Goal: Task Accomplishment & Management: Manage account settings

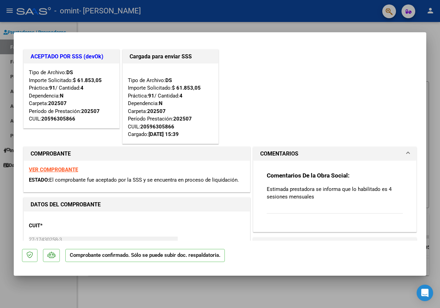
click at [306, 301] on div at bounding box center [220, 154] width 440 height 308
type input "$ 0,00"
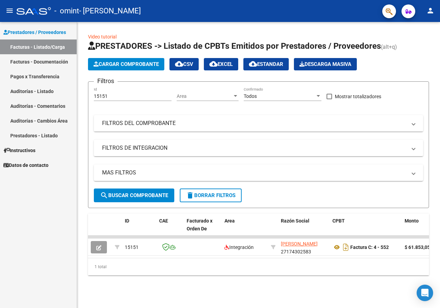
click at [20, 11] on div at bounding box center [33, 11] width 34 height 8
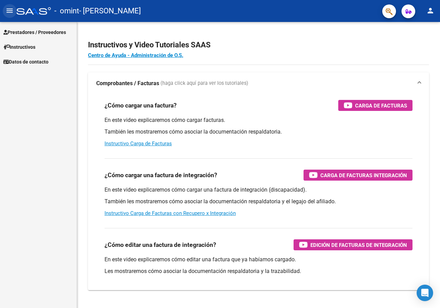
click at [9, 12] on mat-icon "menu" at bounding box center [9, 11] width 8 height 8
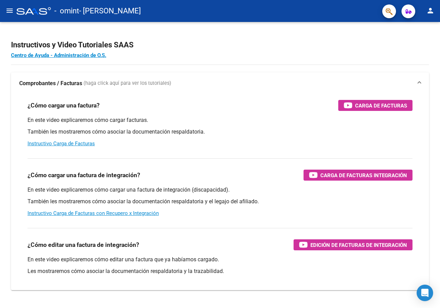
click at [9, 12] on mat-icon "menu" at bounding box center [9, 11] width 8 height 8
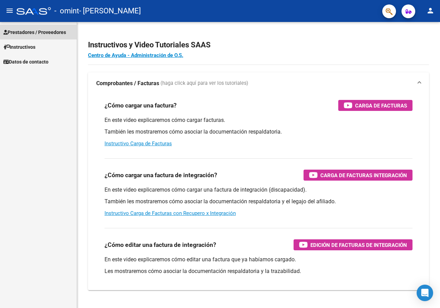
click at [57, 30] on span "Prestadores / Proveedores" at bounding box center [34, 33] width 63 height 8
click at [24, 29] on span "Prestadores / Proveedores" at bounding box center [34, 33] width 63 height 8
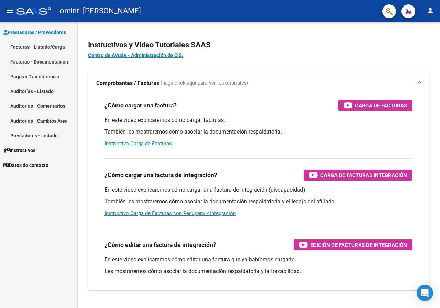
click at [30, 51] on link "Facturas - Listado/Carga" at bounding box center [38, 47] width 77 height 15
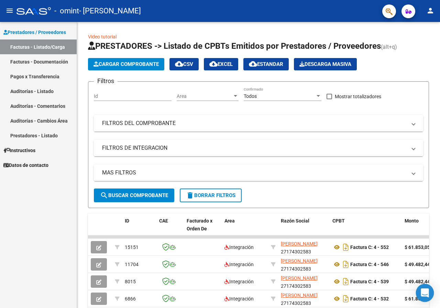
click at [426, 292] on icon "Open Intercom Messenger" at bounding box center [425, 293] width 8 height 9
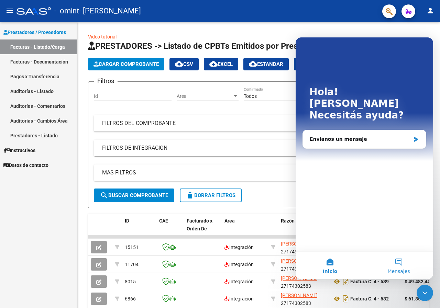
click at [398, 265] on button "Mensajes" at bounding box center [398, 265] width 69 height 27
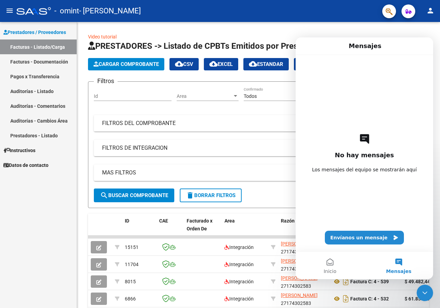
click at [41, 8] on div at bounding box center [33, 11] width 34 height 8
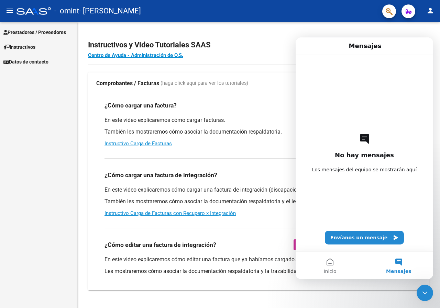
click at [434, 5] on button "person" at bounding box center [430, 11] width 14 height 14
click at [373, 29] on div at bounding box center [220, 154] width 440 height 308
click at [401, 269] on span "Mensajes" at bounding box center [398, 271] width 25 height 5
click at [326, 273] on span "Inicio" at bounding box center [329, 271] width 13 height 5
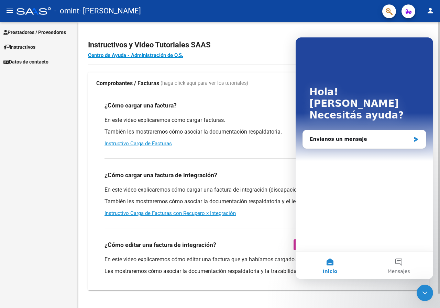
click at [356, 33] on div "Instructivos y Video Tutoriales SAAS Centro de Ayuda - Administración de O.S. C…" at bounding box center [258, 172] width 363 height 301
click at [292, 57] on h4 "Centro de Ayuda - Administración de O.S." at bounding box center [258, 56] width 341 height 8
click at [431, 12] on mat-icon "person" at bounding box center [430, 11] width 8 height 8
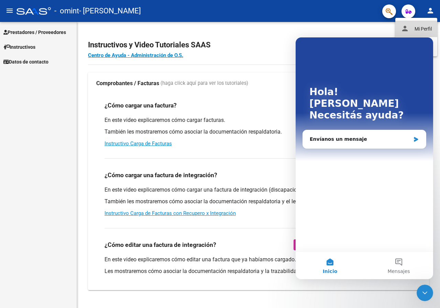
click at [420, 32] on button "person Mi Perfil" at bounding box center [416, 29] width 42 height 16
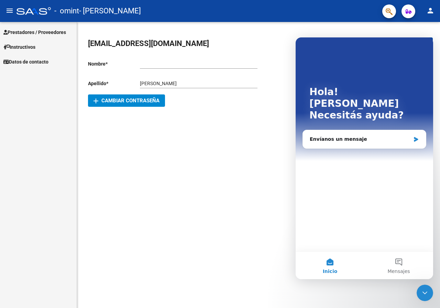
click at [235, 139] on mat-sidenav-content "[EMAIL_ADDRESS][DOMAIN_NAME] save Guardar cambios Nombre * Ingresar nombre Apel…" at bounding box center [258, 165] width 363 height 286
click at [430, 9] on mat-icon "person" at bounding box center [430, 11] width 8 height 8
click at [380, 38] on div "Hola! [PERSON_NAME] ayuda?" at bounding box center [364, 104] width 124 height 135
